Goal: Information Seeking & Learning: Learn about a topic

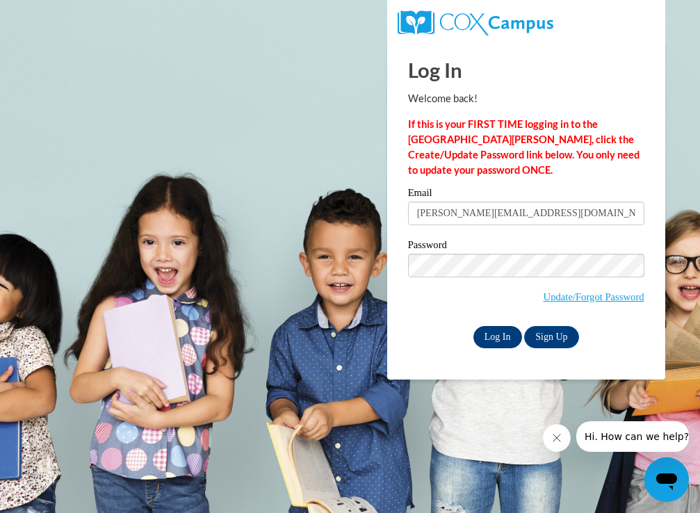
click at [497, 333] on input "Log In" at bounding box center [498, 337] width 49 height 22
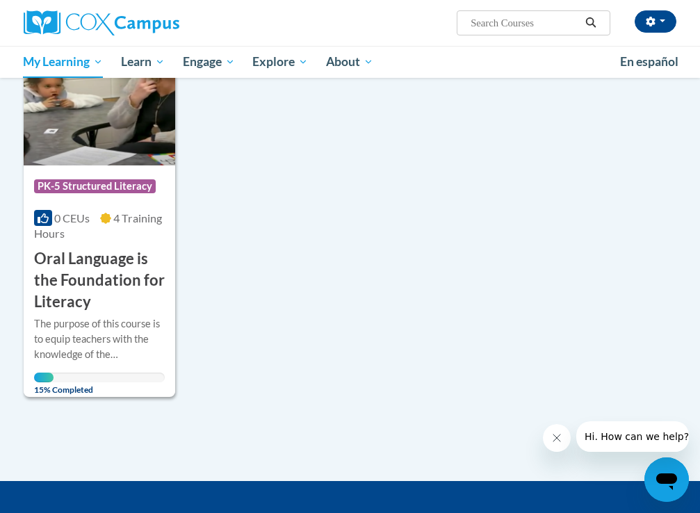
scroll to position [231, 0]
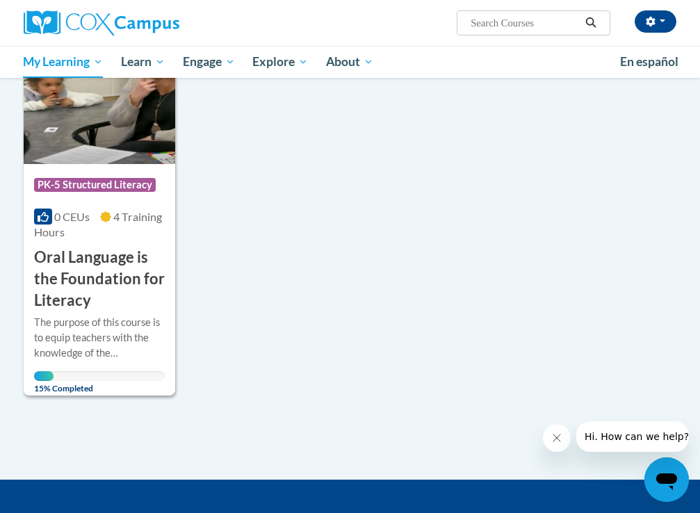
click at [75, 255] on h3 "Oral Language is the Foundation for Literacy" at bounding box center [99, 279] width 131 height 64
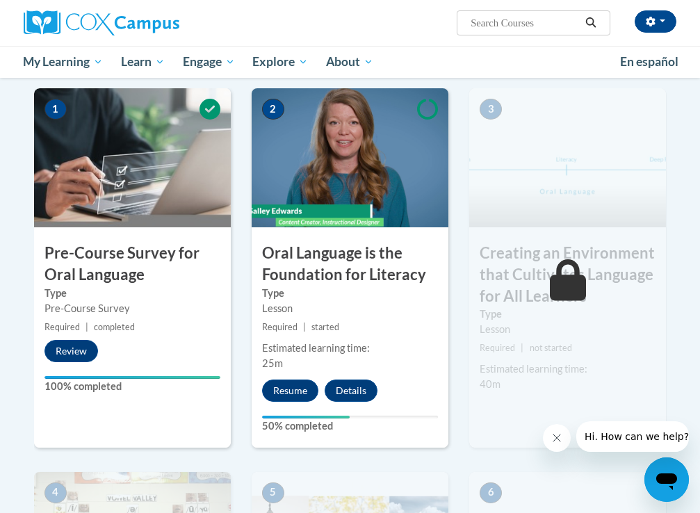
scroll to position [305, 0]
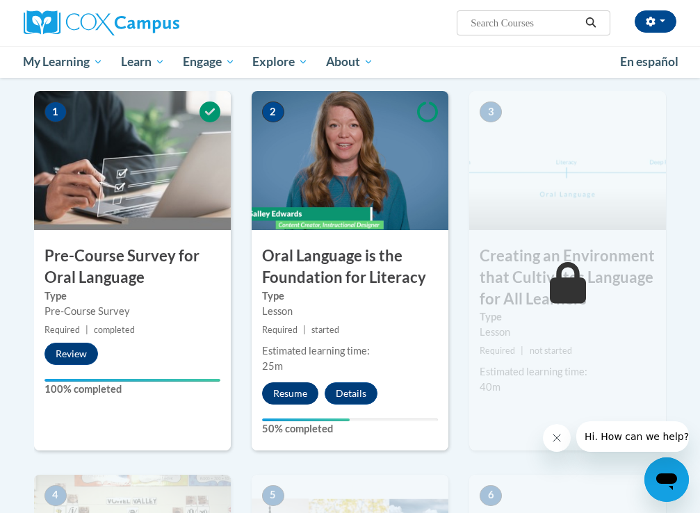
click at [298, 386] on button "Resume" at bounding box center [290, 394] width 56 height 22
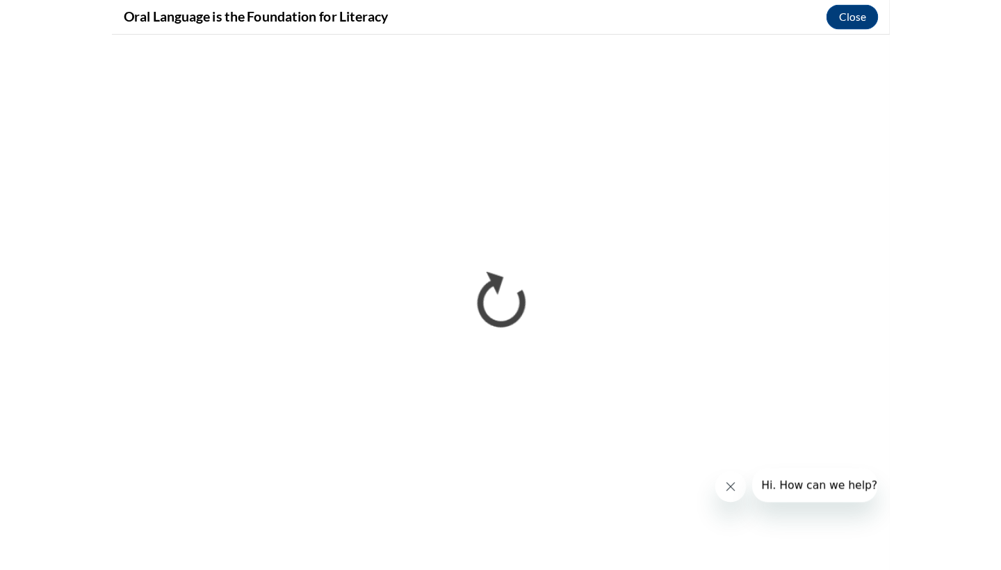
scroll to position [0, 0]
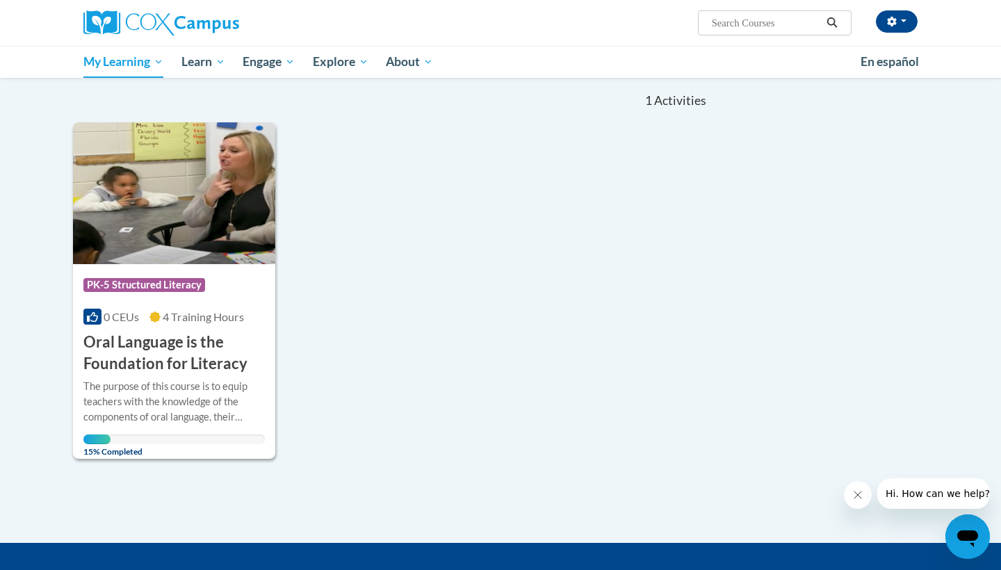
scroll to position [134, 0]
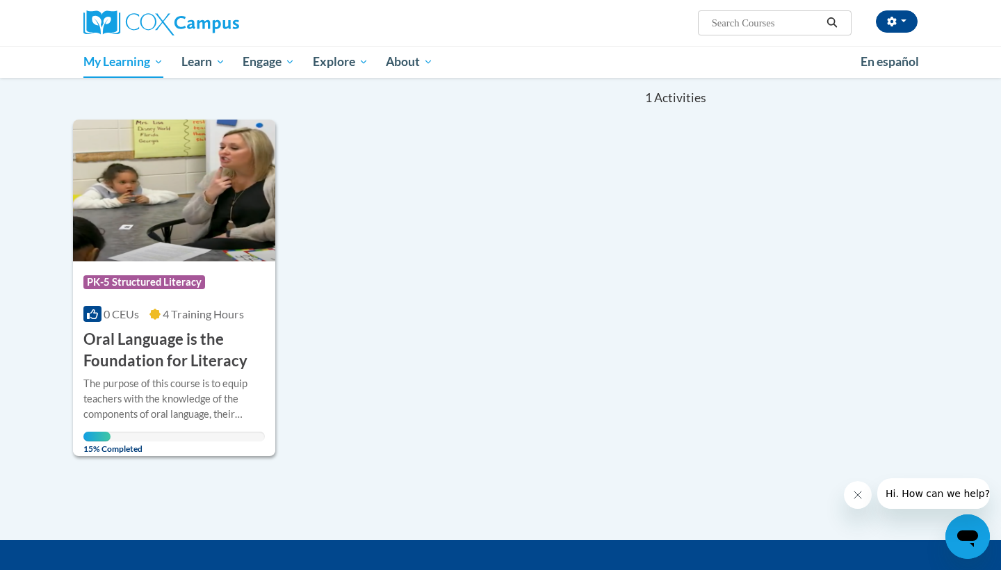
click at [148, 415] on div "The purpose of this course is to equip teachers with the knowledge of the compo…" at bounding box center [174, 399] width 182 height 46
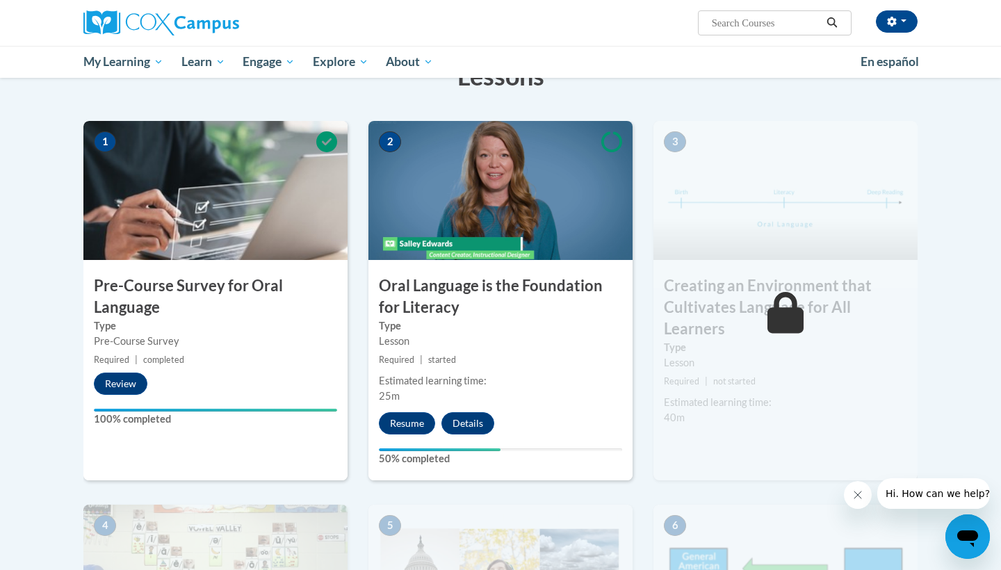
scroll to position [239, 0]
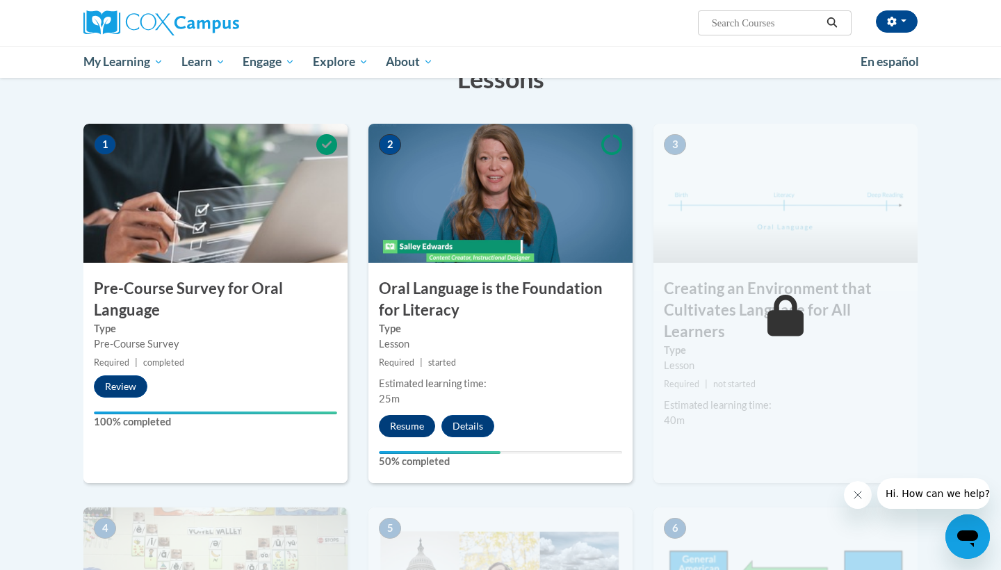
click at [423, 420] on button "Resume" at bounding box center [407, 426] width 56 height 22
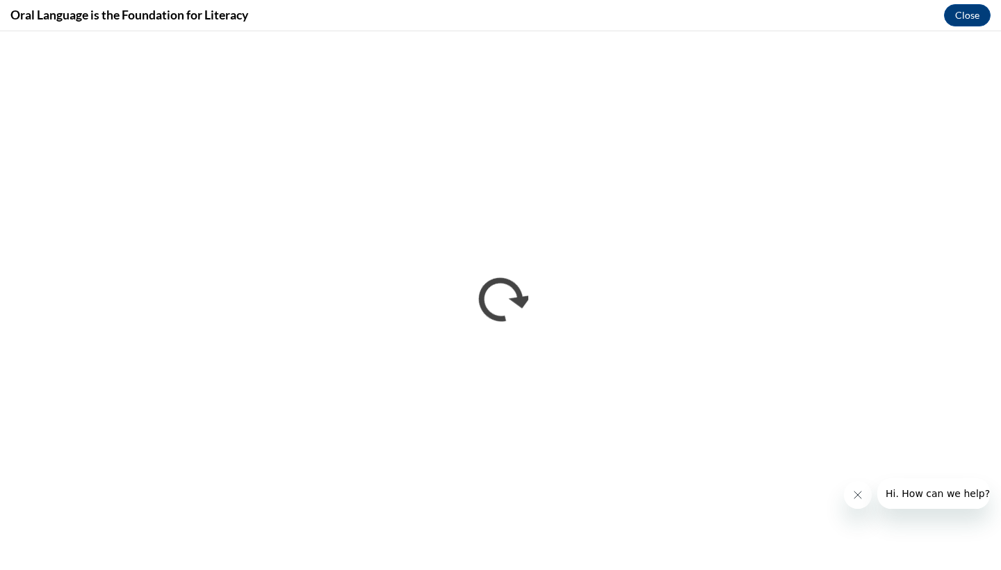
scroll to position [0, 0]
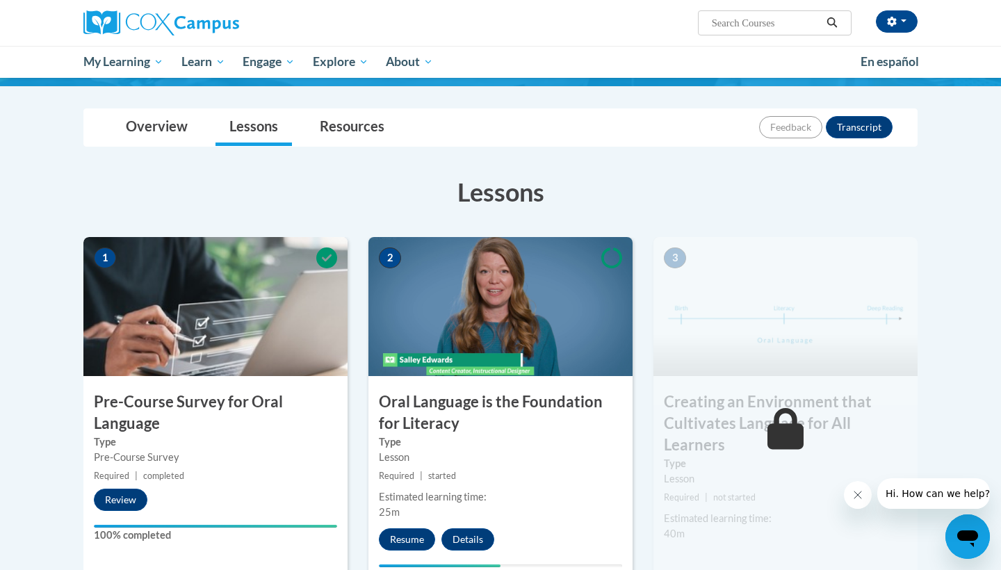
scroll to position [131, 0]
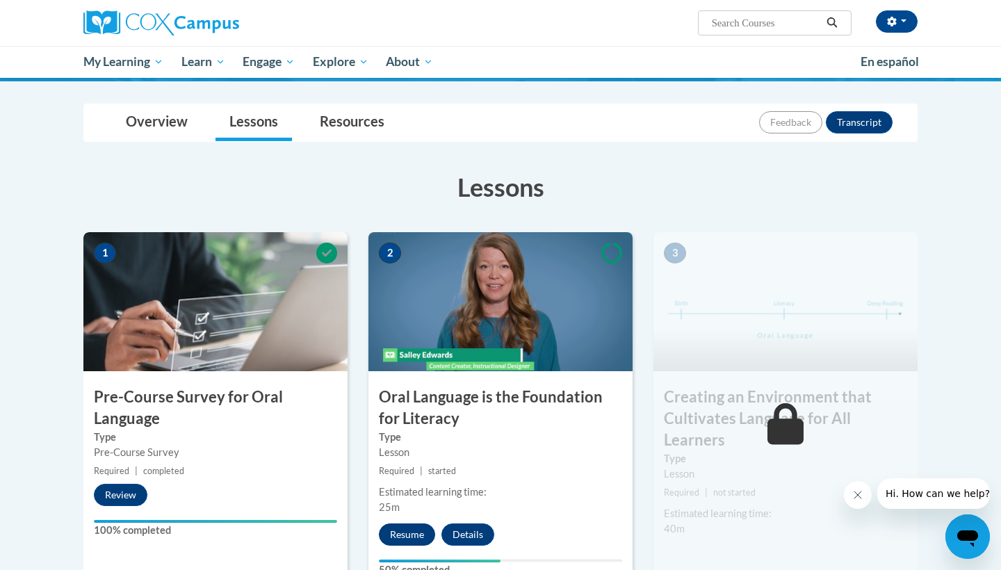
click at [408, 535] on button "Resume" at bounding box center [407, 535] width 56 height 22
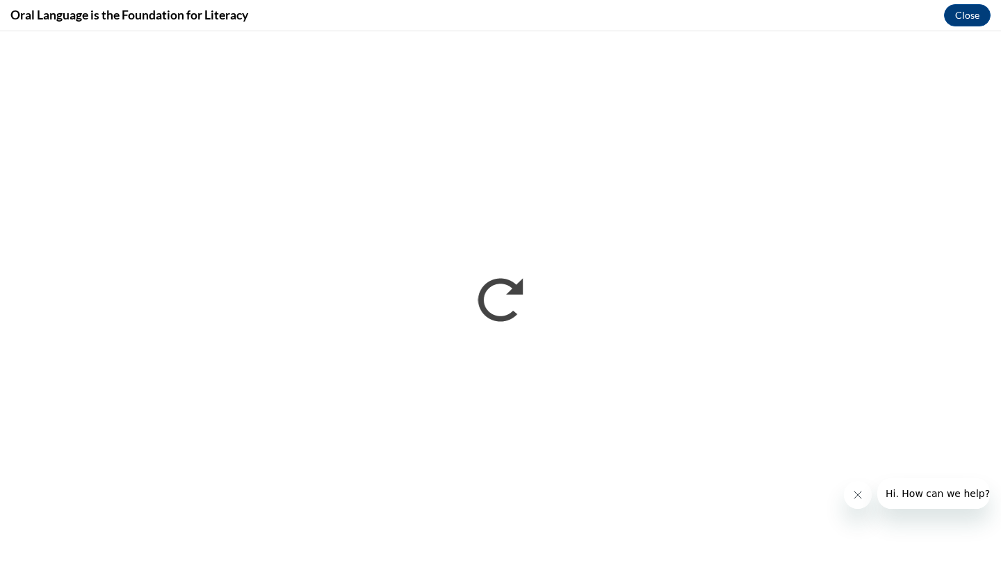
scroll to position [0, 0]
click at [858, 498] on icon "Close message from company" at bounding box center [858, 495] width 11 height 11
